Goal: Find specific page/section: Find specific page/section

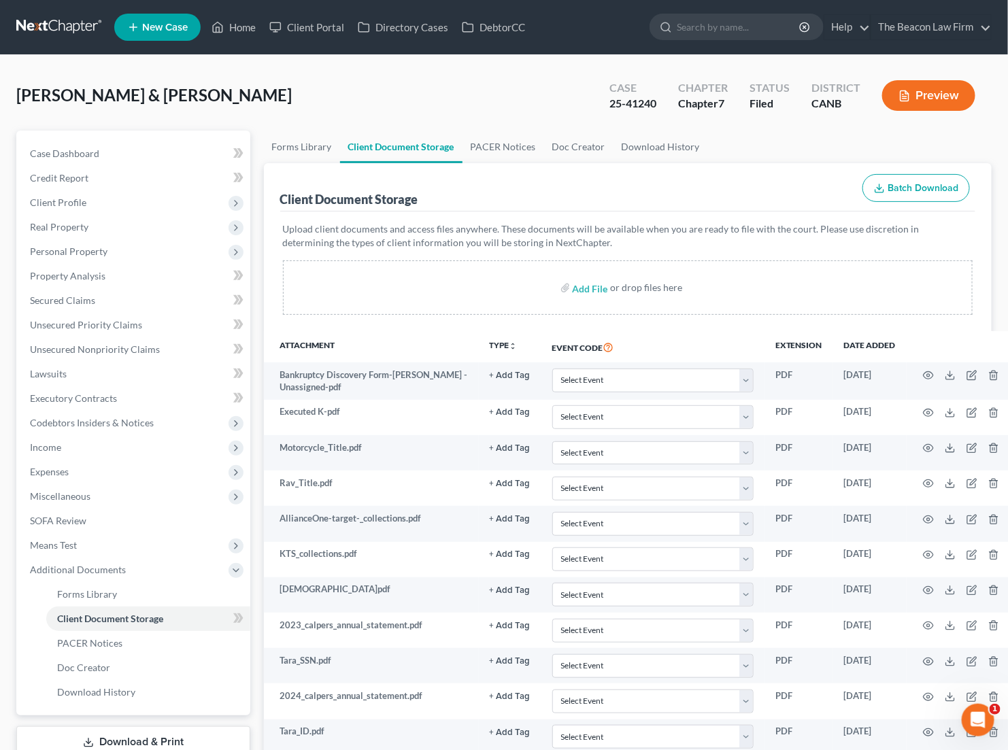
click at [66, 17] on link at bounding box center [59, 27] width 87 height 24
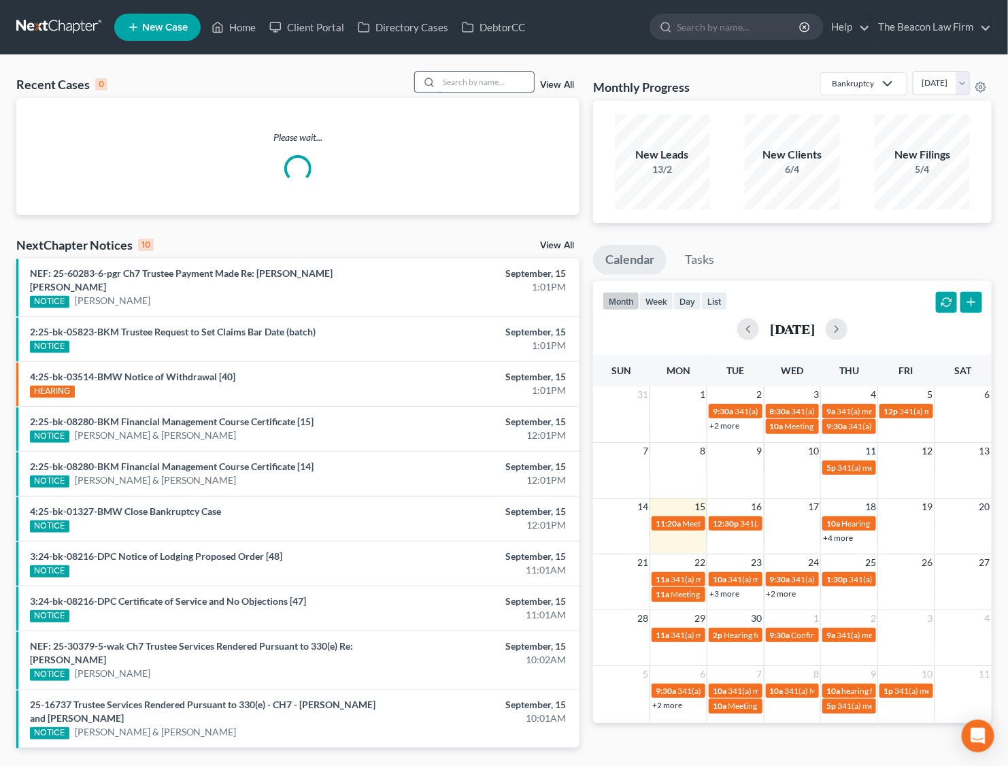
click at [460, 82] on input "search" at bounding box center [486, 82] width 95 height 20
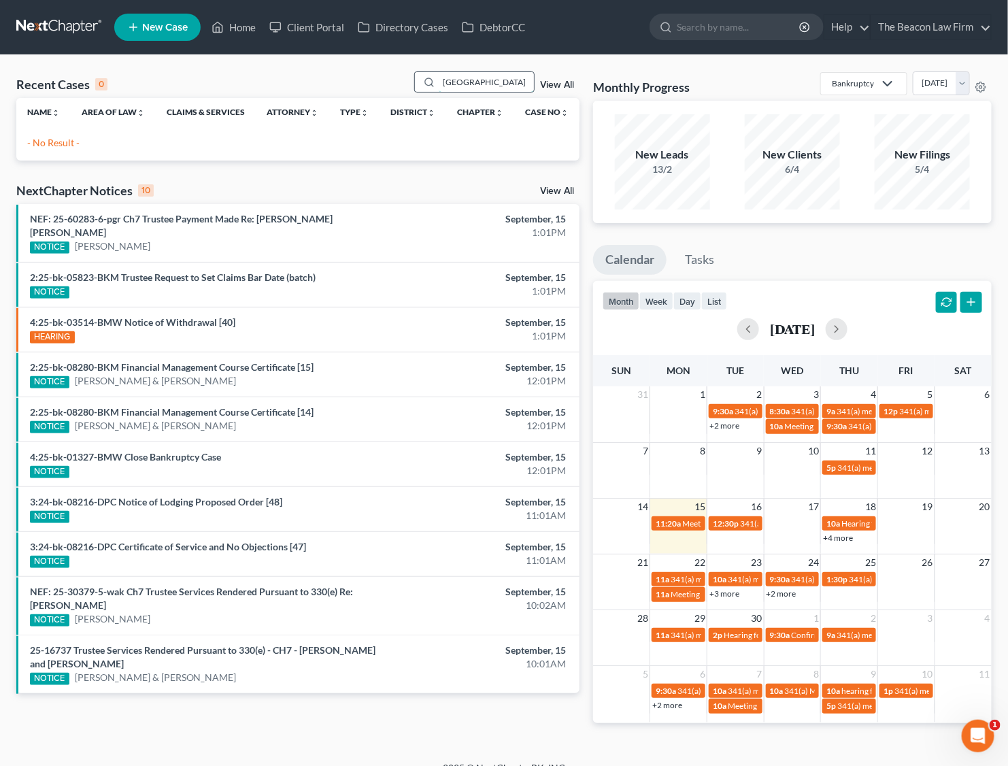
drag, startPoint x: 501, startPoint y: 82, endPoint x: 434, endPoint y: 82, distance: 66.7
click at [434, 82] on div "[GEOGRAPHIC_DATA]" at bounding box center [474, 81] width 121 height 21
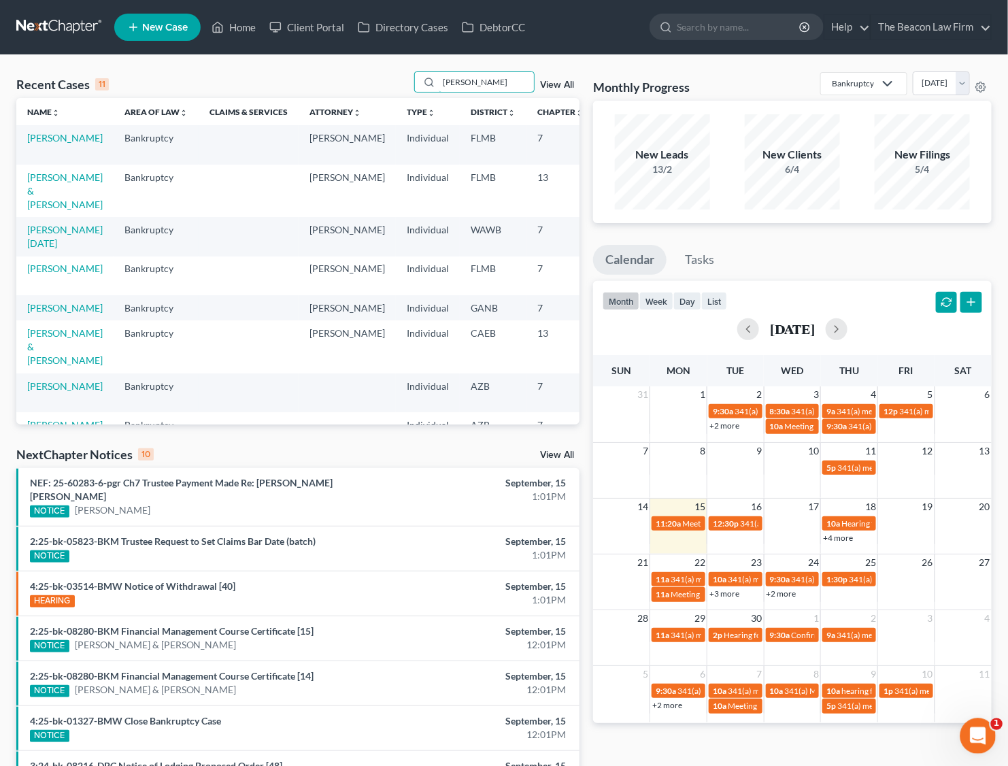
type input "[PERSON_NAME]"
